Goal: Navigation & Orientation: Find specific page/section

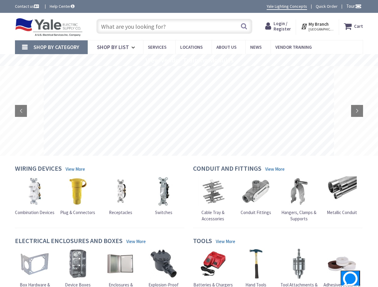
click at [189, 144] on rs-layer at bounding box center [189, 111] width 290 height 90
click at [353, 6] on span "Tour" at bounding box center [353, 6] width 15 height 6
click at [358, 6] on div at bounding box center [189, 143] width 378 height 287
click at [318, 26] on strong "My Branch" at bounding box center [319, 24] width 20 height 6
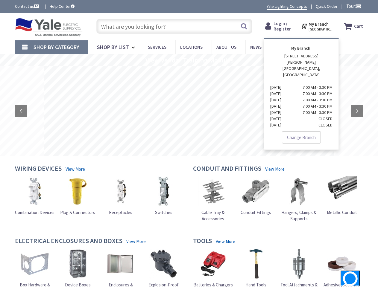
click at [51, 47] on span "Shop By Category" at bounding box center [57, 47] width 46 height 7
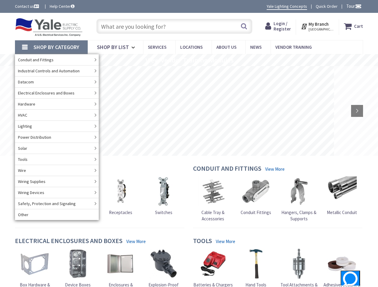
click at [189, 60] on rs-slide "View Vendor Training Modules" at bounding box center [189, 60] width 378 height 12
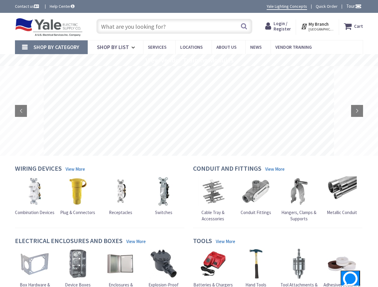
click at [189, 111] on rs-layer at bounding box center [189, 111] width 290 height 90
